Goal: Transaction & Acquisition: Obtain resource

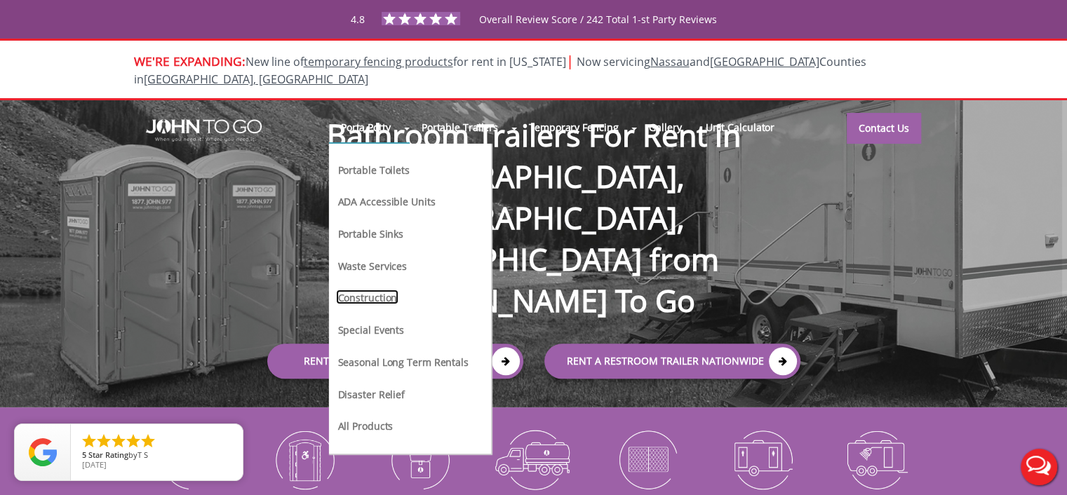
click at [356, 290] on link "Construction" at bounding box center [367, 297] width 62 height 15
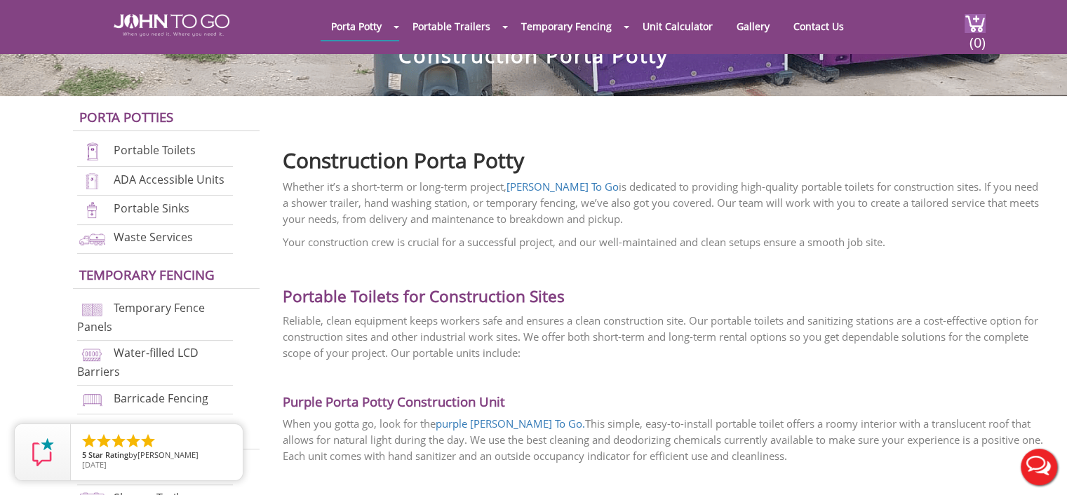
scroll to position [351, 0]
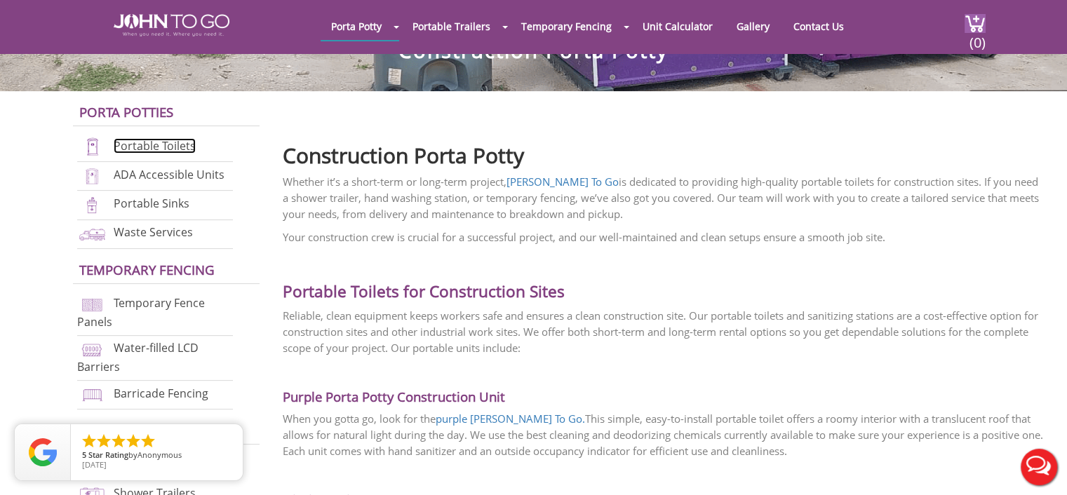
click at [173, 142] on link "Portable Toilets" at bounding box center [155, 145] width 82 height 15
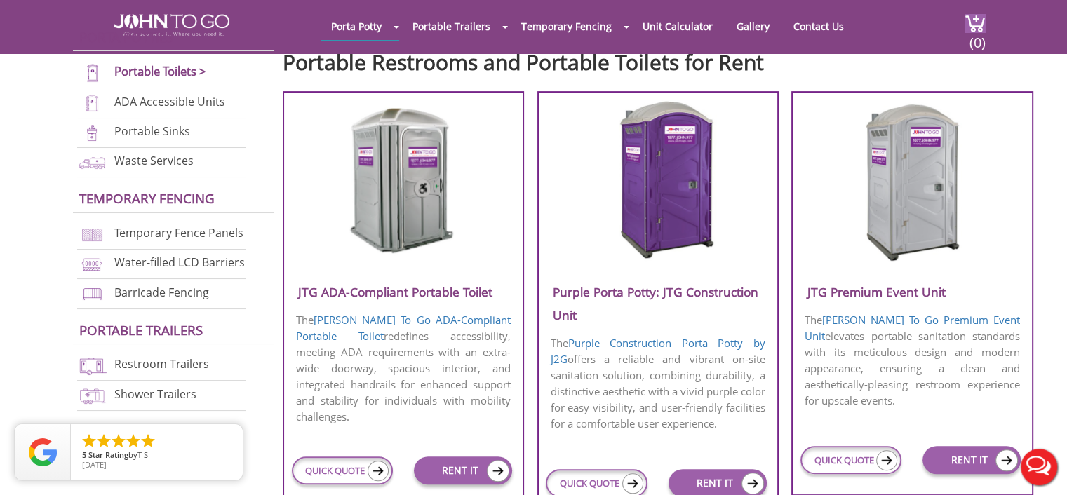
scroll to position [491, 0]
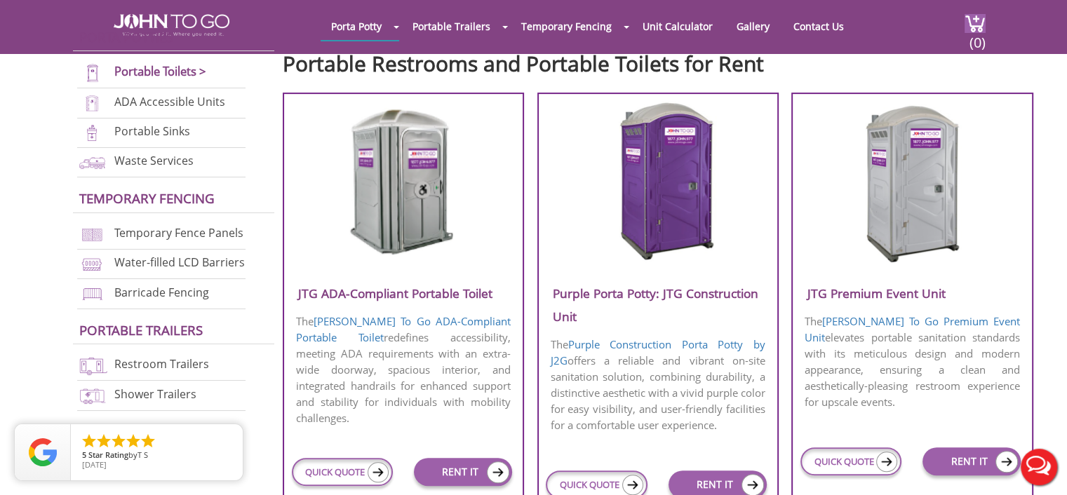
click at [655, 184] on img at bounding box center [658, 181] width 134 height 161
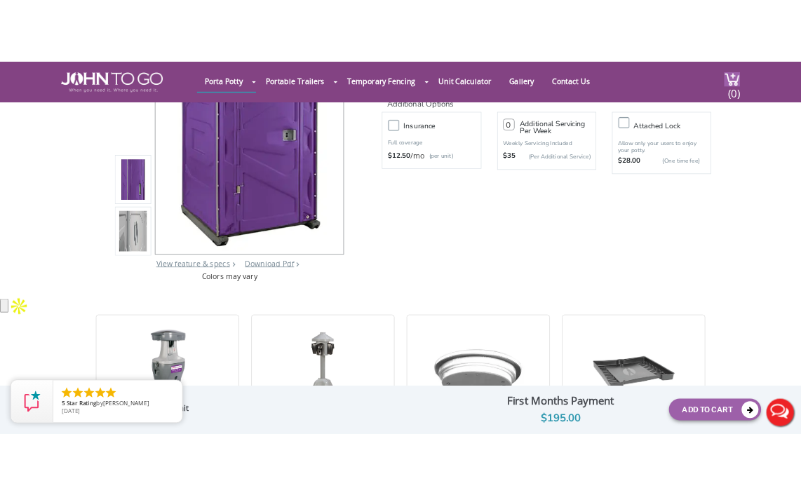
scroll to position [210, 0]
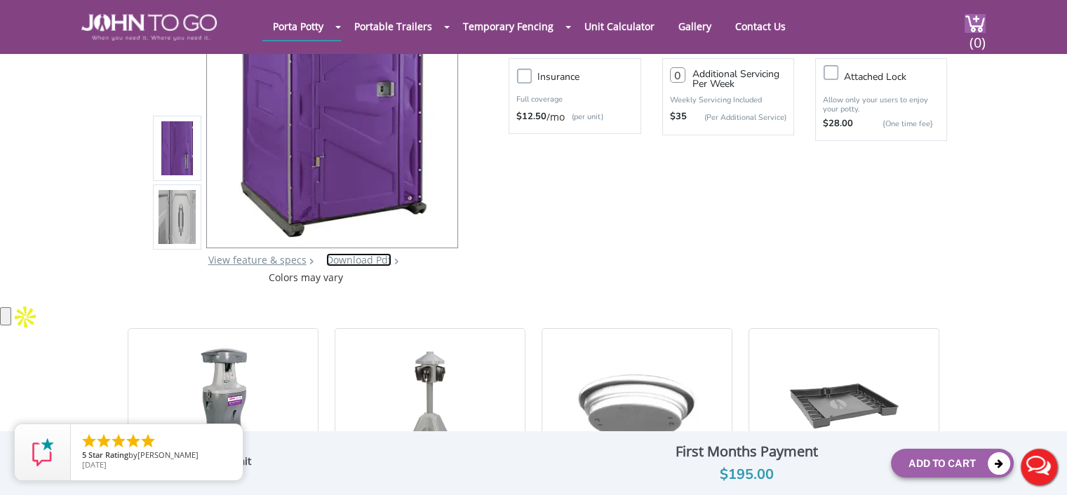
click at [359, 260] on link "Download Pdf" at bounding box center [358, 259] width 65 height 13
